Goal: Information Seeking & Learning: Learn about a topic

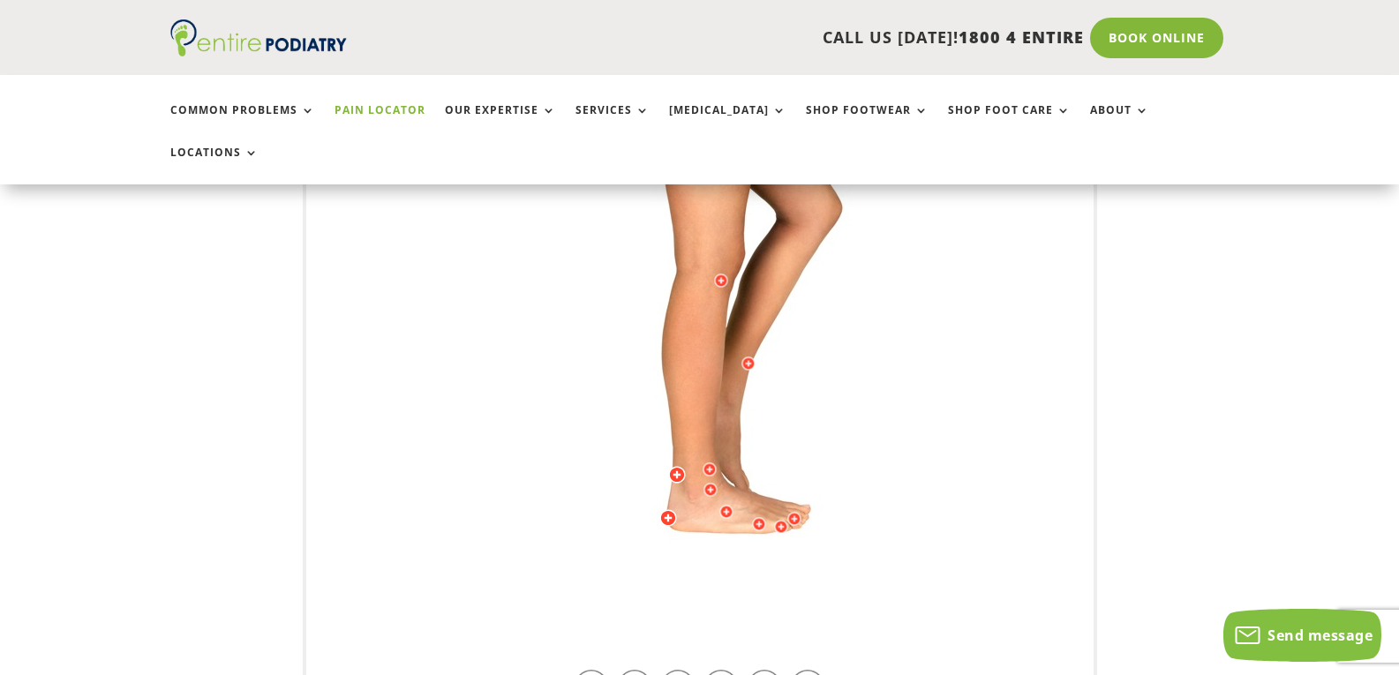
scroll to position [651, 0]
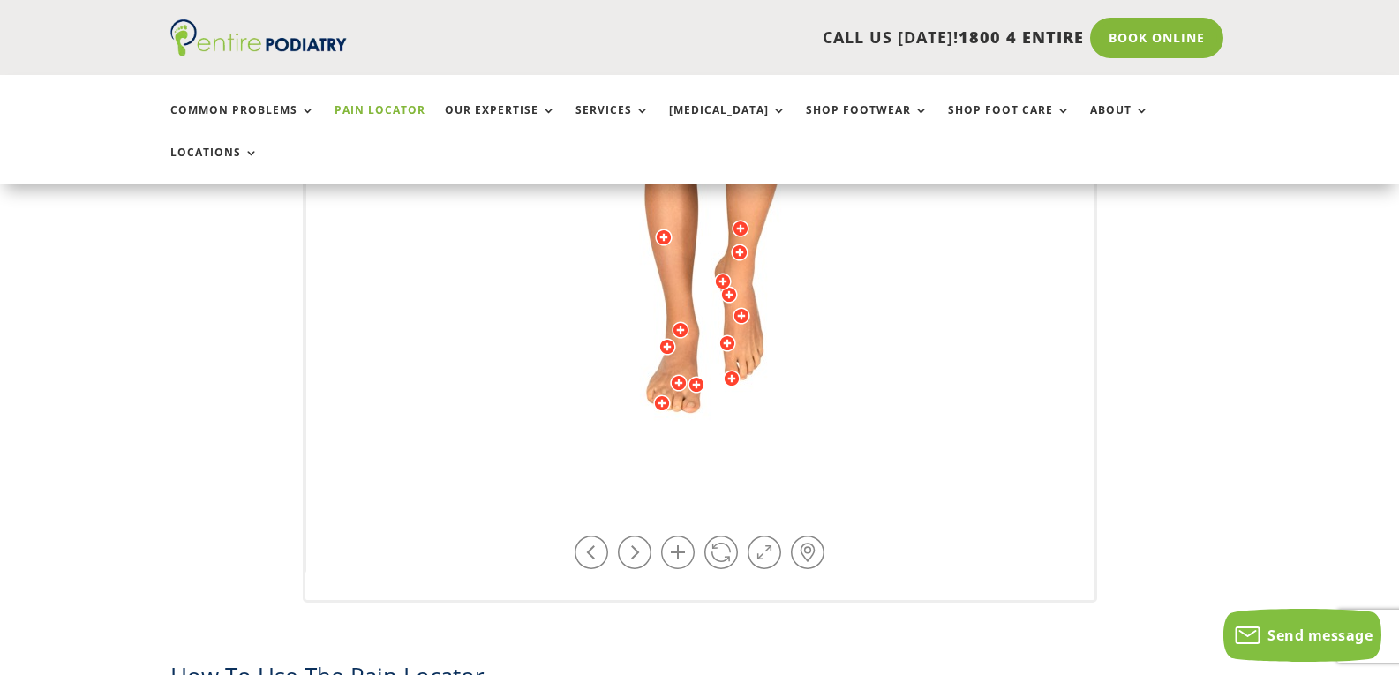
click at [854, 469] on div "Licensed to [PERSON_NAME] Arts & Media Powered by WebRotate 360 ©" at bounding box center [699, 138] width 787 height 873
click at [866, 453] on div "Licensed to [PERSON_NAME] Arts & Media Powered by WebRotate 360 ©" at bounding box center [699, 138] width 787 height 873
click at [731, 536] on link at bounding box center [721, 553] width 34 height 34
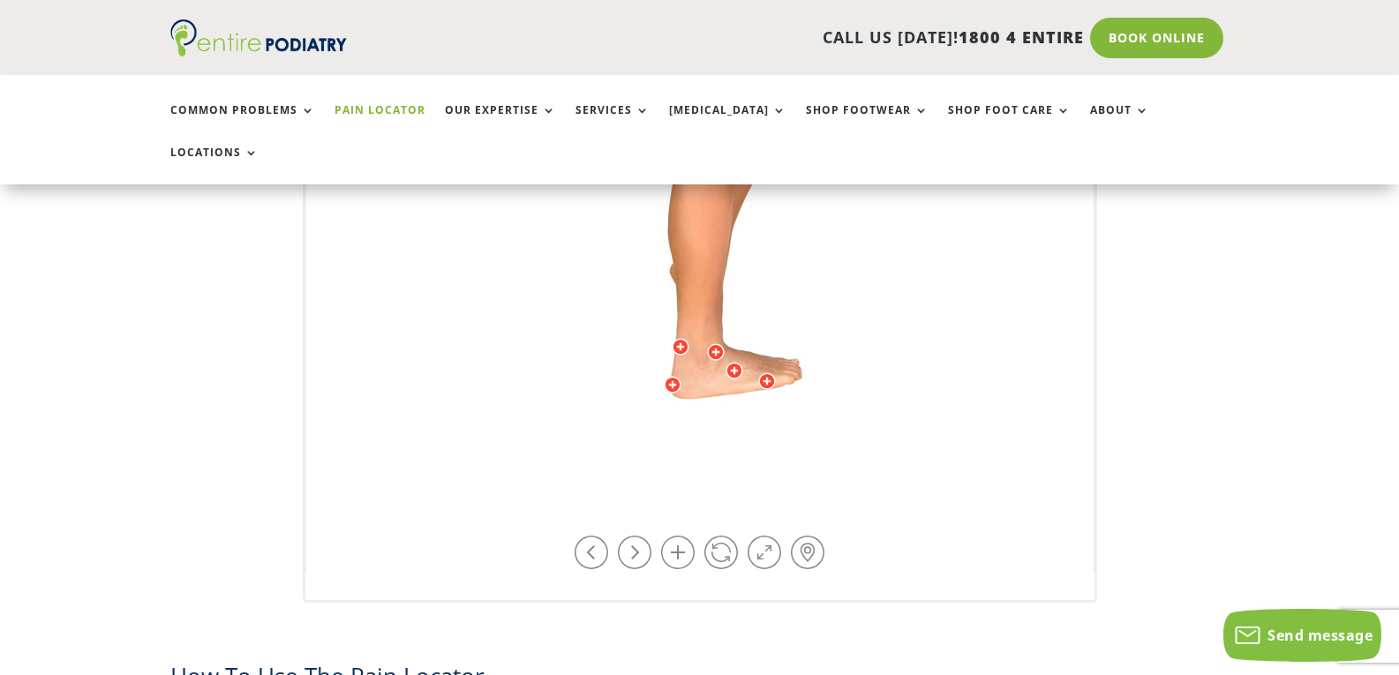
click at [812, 356] on img at bounding box center [699, 138] width 487 height 706
click at [705, 348] on img at bounding box center [699, 138] width 487 height 706
click at [704, 347] on img at bounding box center [699, 138] width 487 height 706
click at [717, 536] on link at bounding box center [721, 553] width 34 height 34
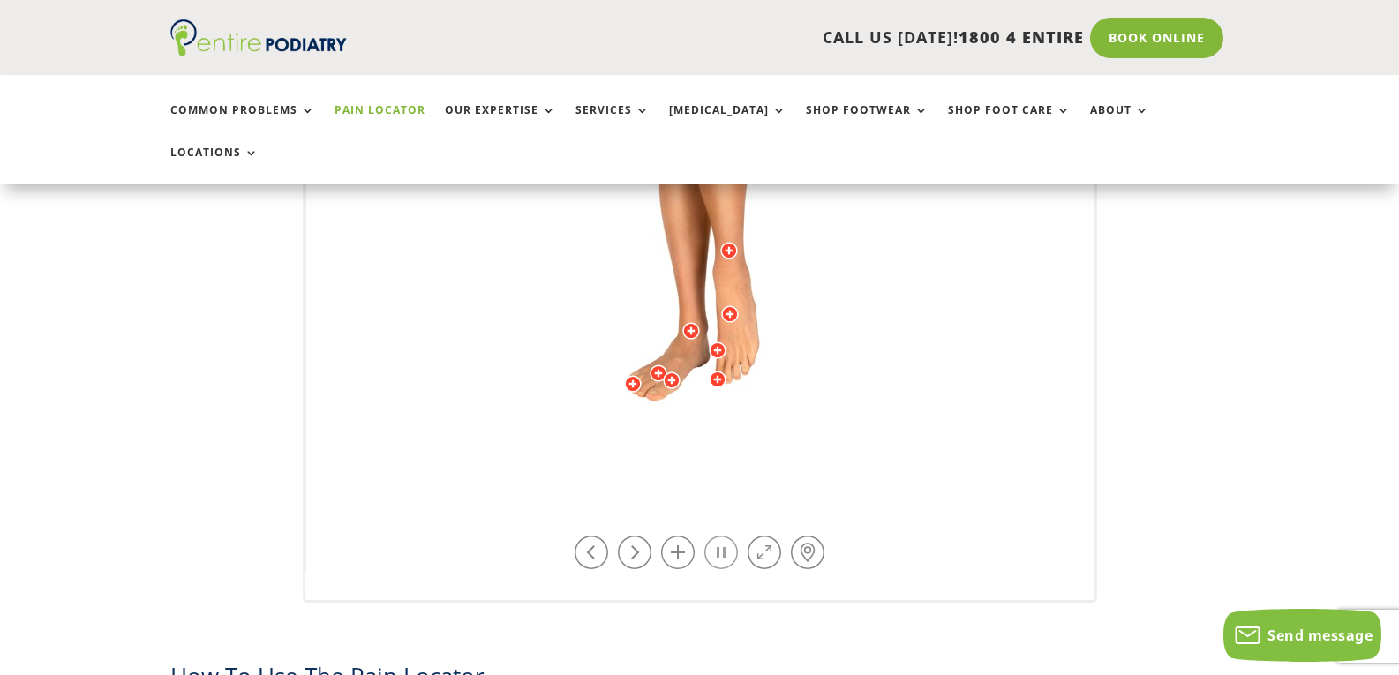
click at [717, 536] on link at bounding box center [721, 553] width 34 height 34
